Goal: Task Accomplishment & Management: Manage account settings

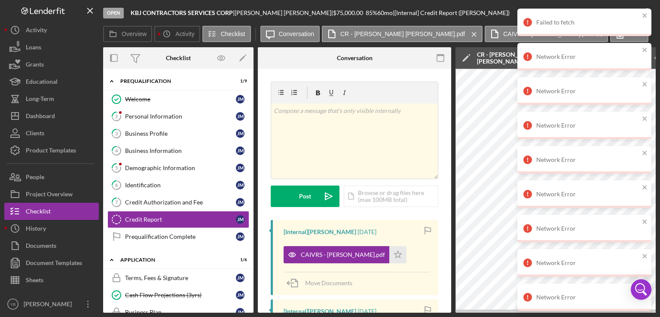
scroll to position [108, 0]
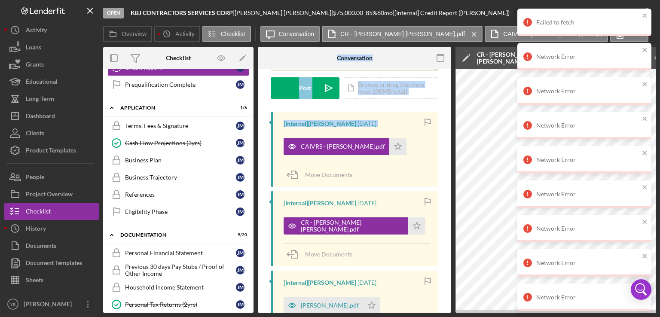
drag, startPoint x: 256, startPoint y: 153, endPoint x: 254, endPoint y: 169, distance: 16.0
click at [254, 169] on div "Overview Internal Workflow Stage Open Icon/Dropdown Arrow Archive (can unarchiv…" at bounding box center [379, 180] width 553 height 266
click at [169, 175] on div "Business Trajectory" at bounding box center [180, 177] width 111 height 7
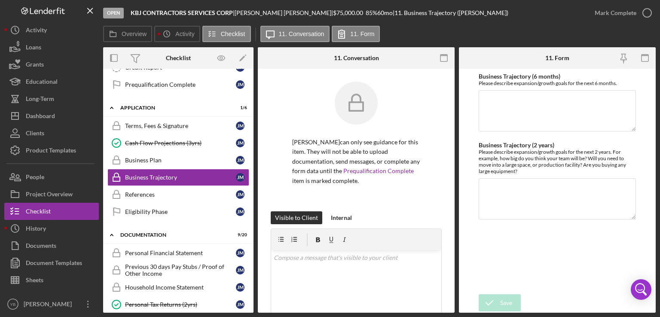
drag, startPoint x: 236, startPoint y: 12, endPoint x: 130, endPoint y: 8, distance: 106.2
click at [130, 8] on div "Open KBJ CONTRACTORS SERVICES CORP | [PERSON_NAME] | $75,000.00 85 % 60 mo | 11…" at bounding box center [344, 13] width 483 height 26
copy div "KBJ CONTRACTORS SERVICES CORP"
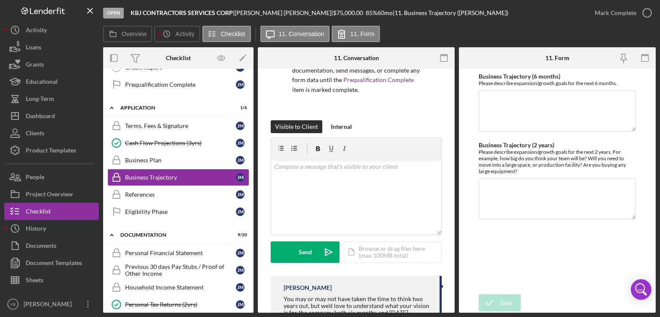
scroll to position [94, 0]
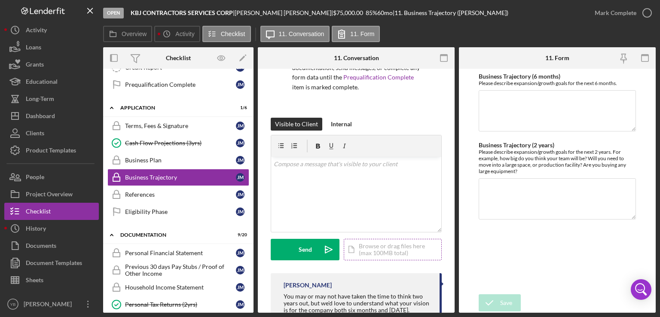
click at [394, 251] on div "Icon/Document Browse or drag files here (max 100MB total) Tap to choose files o…" at bounding box center [393, 249] width 98 height 21
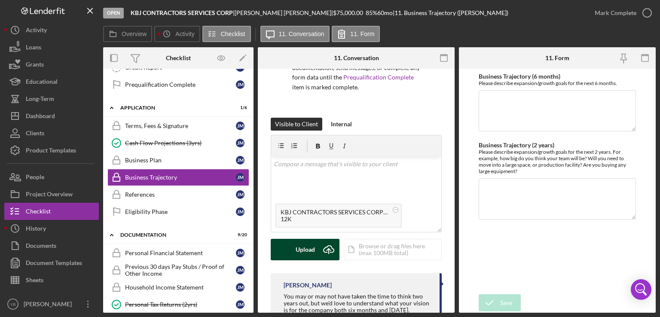
click at [316, 253] on button "Upload Icon/Upload" at bounding box center [305, 249] width 69 height 21
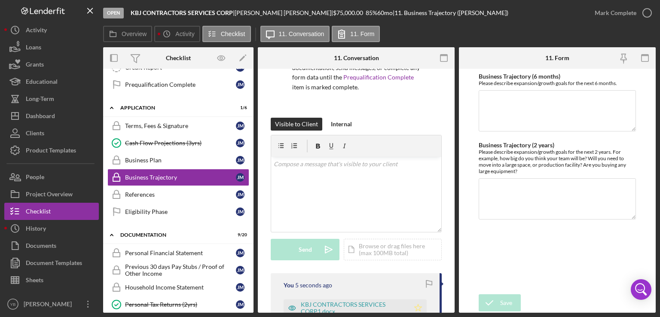
click at [416, 306] on polygon "button" at bounding box center [418, 307] width 7 height 7
click at [621, 15] on div "Mark Complete" at bounding box center [616, 12] width 42 height 17
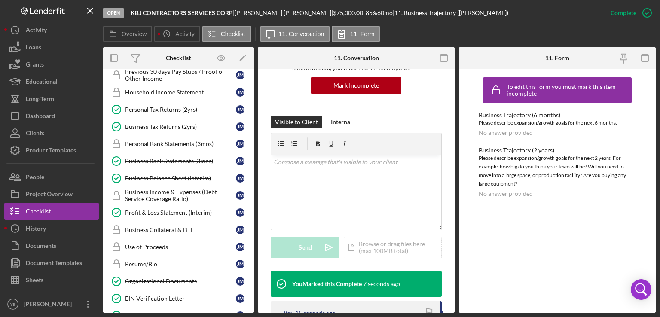
scroll to position [347, 0]
click at [160, 261] on div "Resume/Bio" at bounding box center [180, 264] width 111 height 7
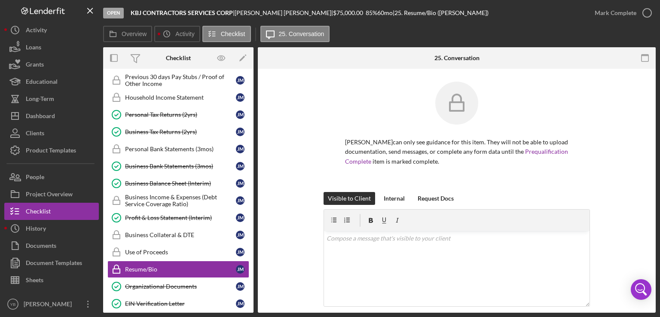
scroll to position [329, 0]
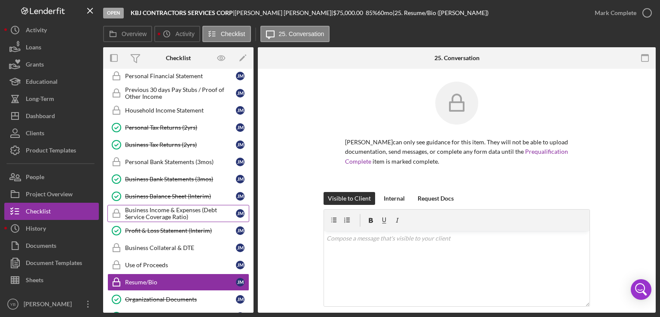
click at [190, 207] on div "Business Income & Expenses (Debt Service Coverage Ratio)" at bounding box center [180, 214] width 111 height 14
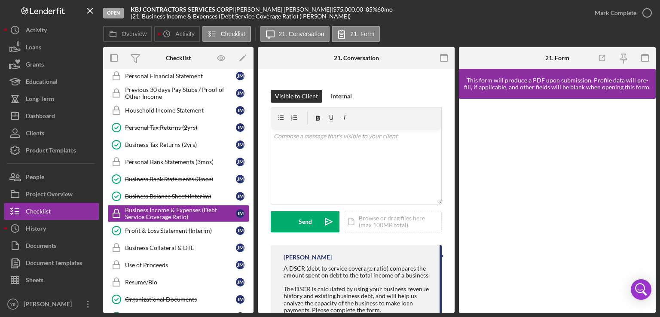
scroll to position [130, 0]
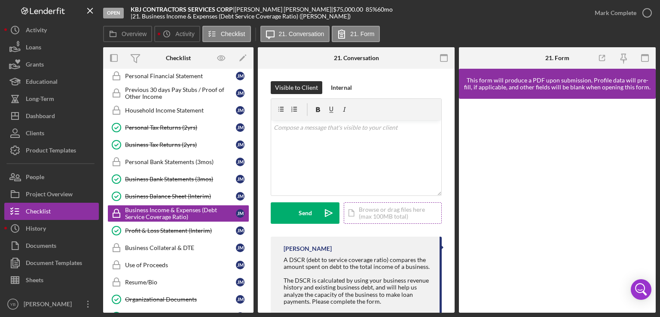
click at [388, 219] on div "Icon/Document Browse or drag files here (max 100MB total) Tap to choose files o…" at bounding box center [393, 212] width 98 height 21
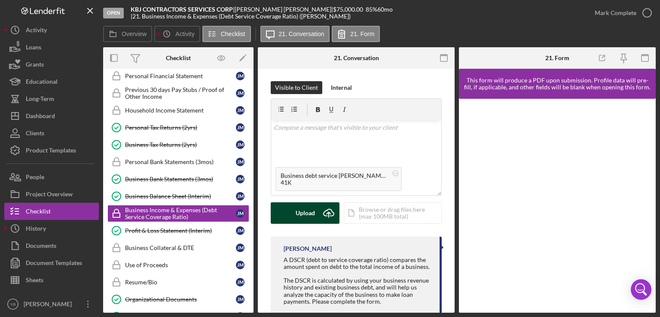
click at [312, 214] on div "Upload" at bounding box center [305, 212] width 19 height 21
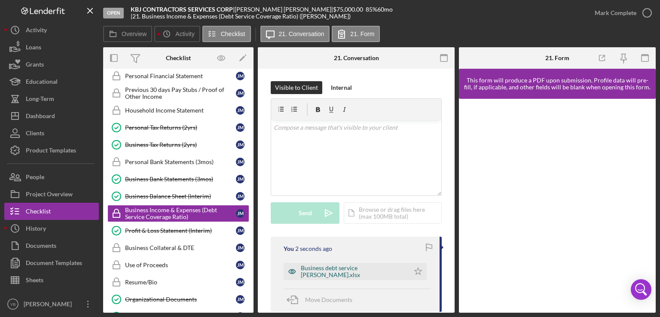
click at [366, 274] on div "Business debt service [PERSON_NAME].xlsx" at bounding box center [353, 272] width 104 height 14
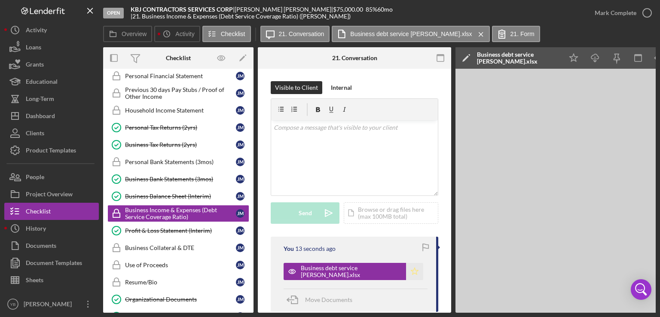
click at [413, 271] on icon "Icon/Star" at bounding box center [414, 271] width 17 height 17
click at [623, 22] on div "Mark Complete" at bounding box center [621, 13] width 70 height 26
click at [633, 16] on div "Mark Complete" at bounding box center [616, 12] width 42 height 17
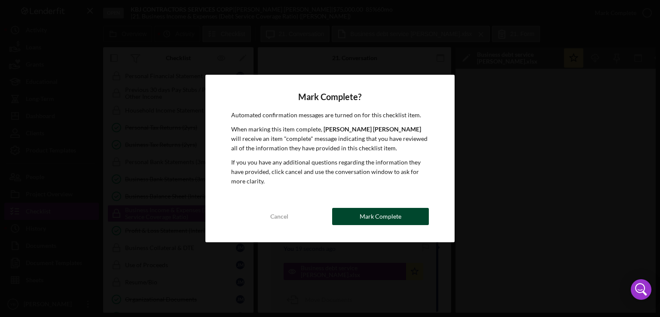
click at [379, 217] on div "Mark Complete" at bounding box center [381, 216] width 42 height 17
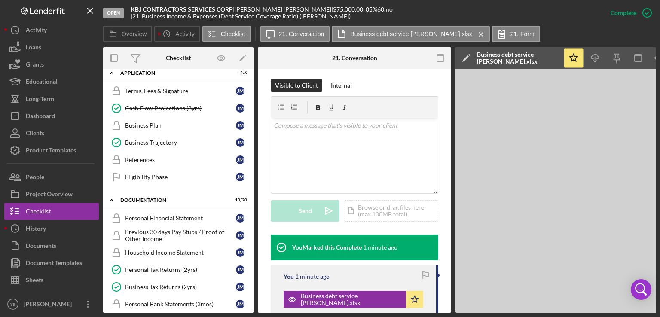
scroll to position [185, 0]
